Goal: Task Accomplishment & Management: Use online tool/utility

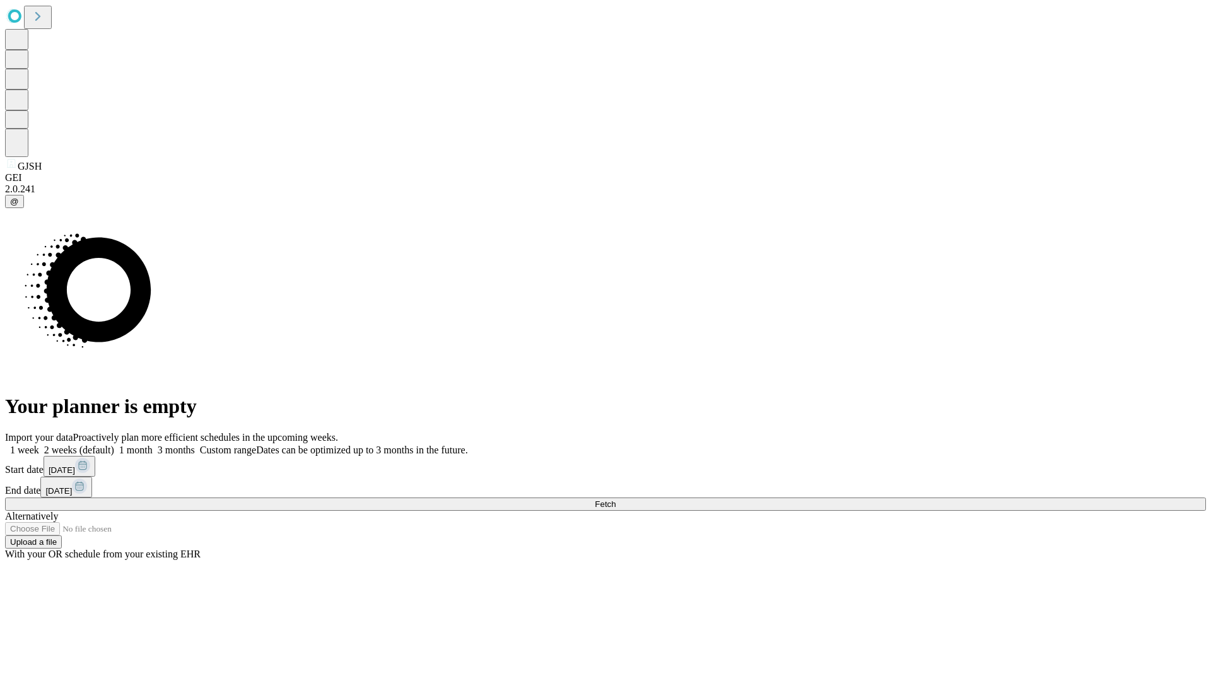
click at [616, 500] on span "Fetch" at bounding box center [605, 504] width 21 height 9
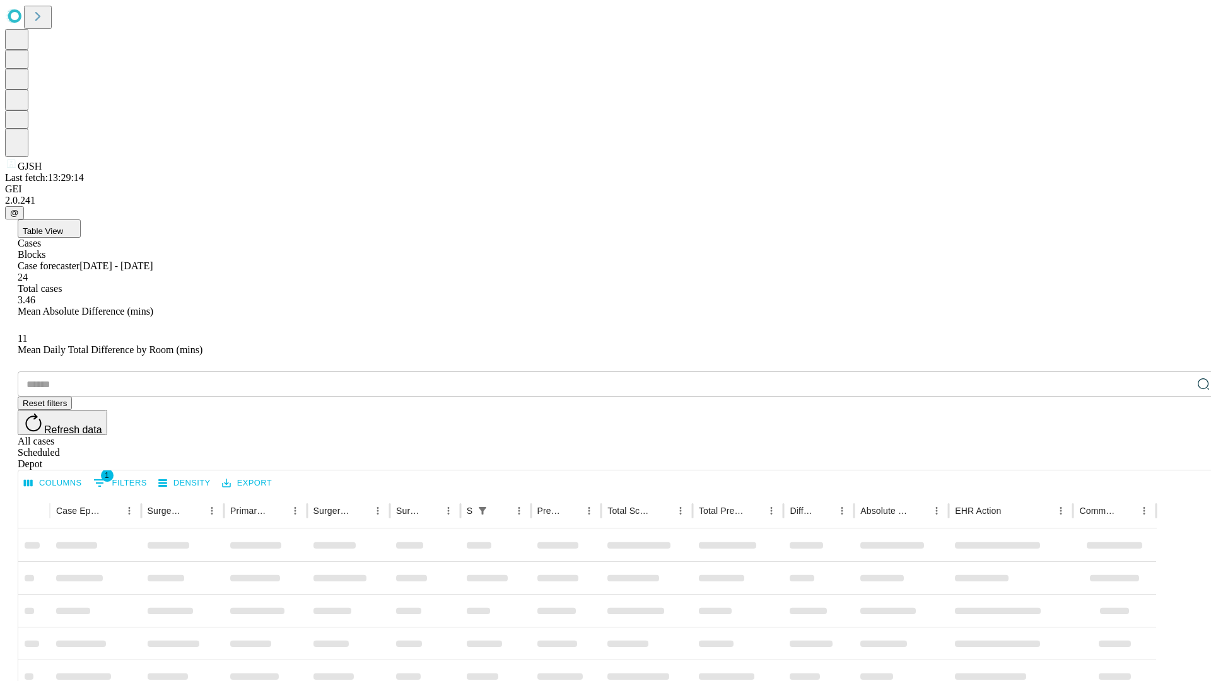
click at [1179, 459] on div "Depot" at bounding box center [618, 464] width 1201 height 11
